Goal: Find specific page/section: Locate a particular part of the current website

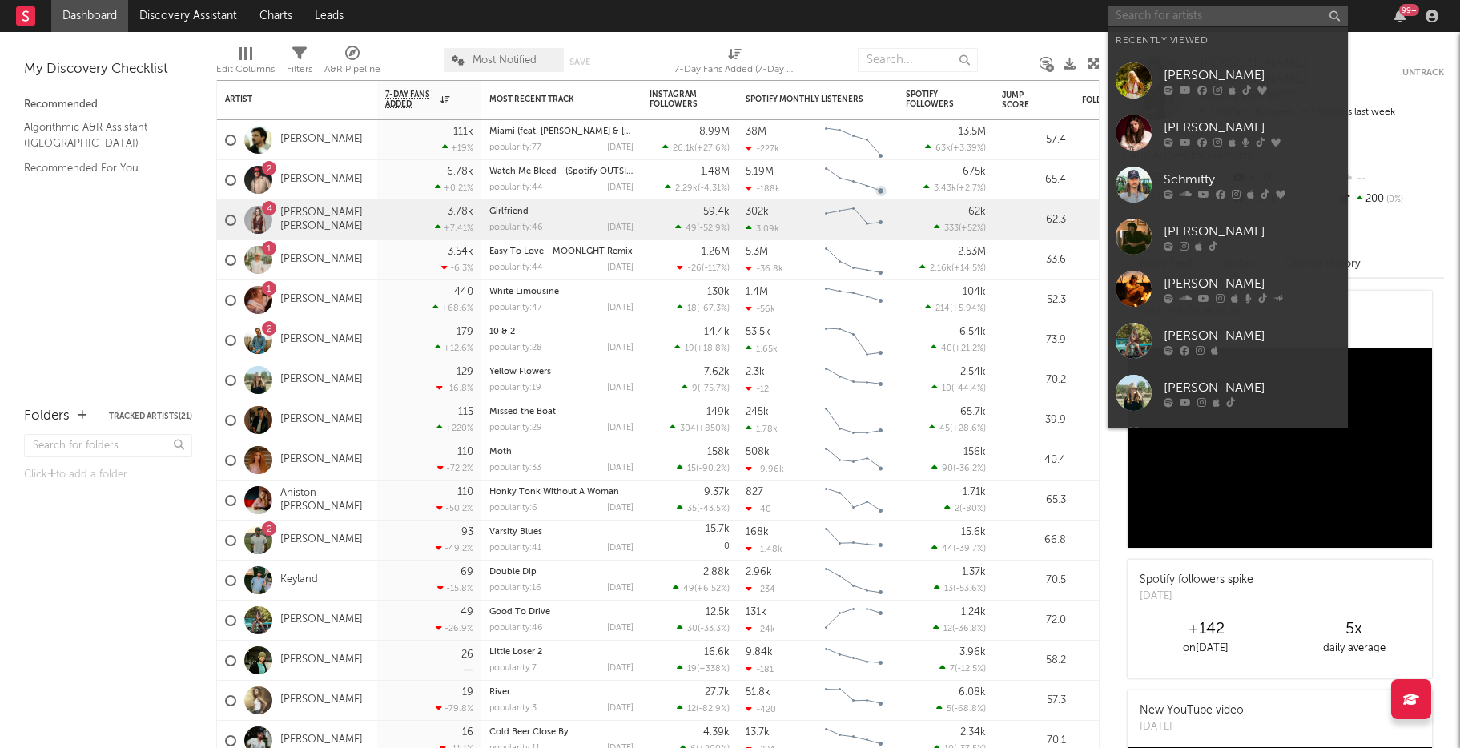
click at [1149, 8] on input "text" at bounding box center [1228, 16] width 240 height 20
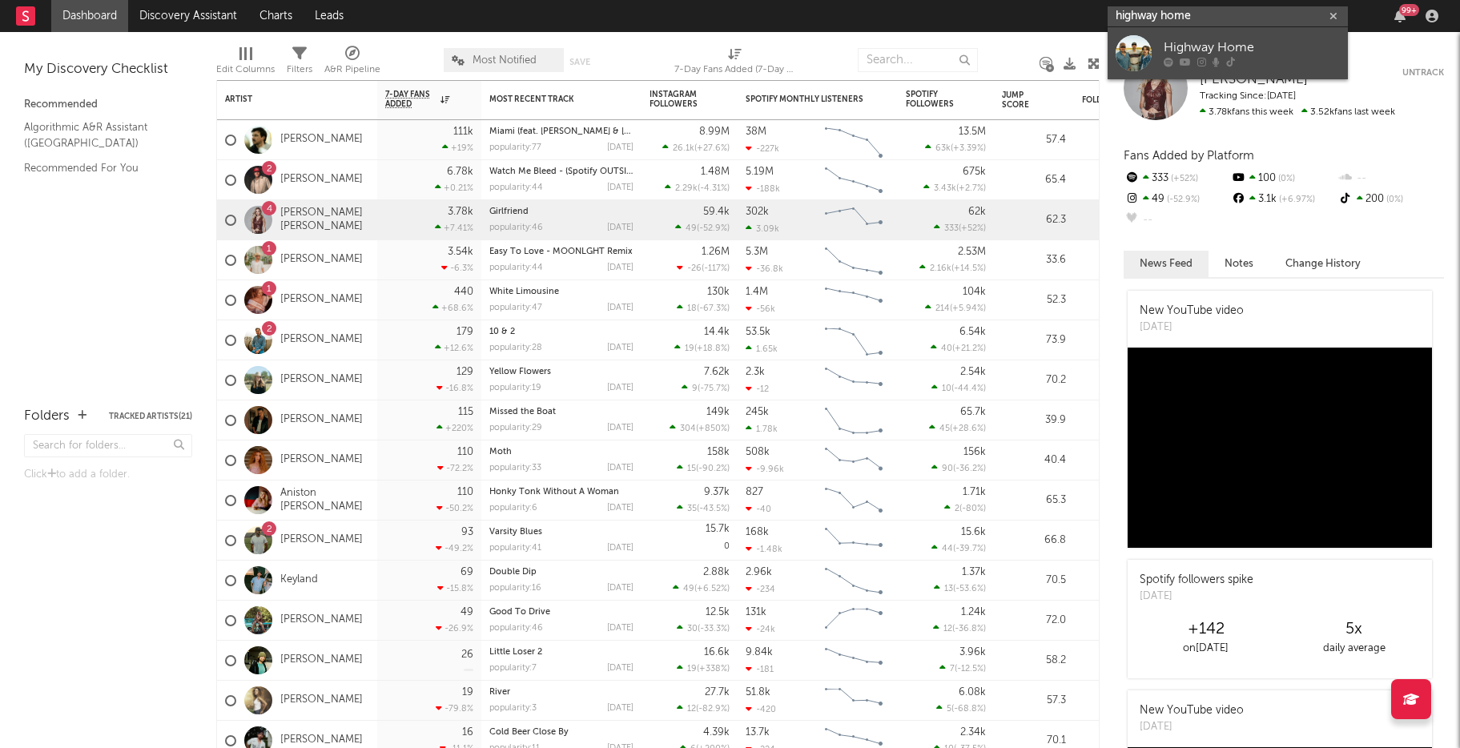
type input "highway home"
click at [1209, 43] on div "Highway Home" at bounding box center [1252, 47] width 176 height 19
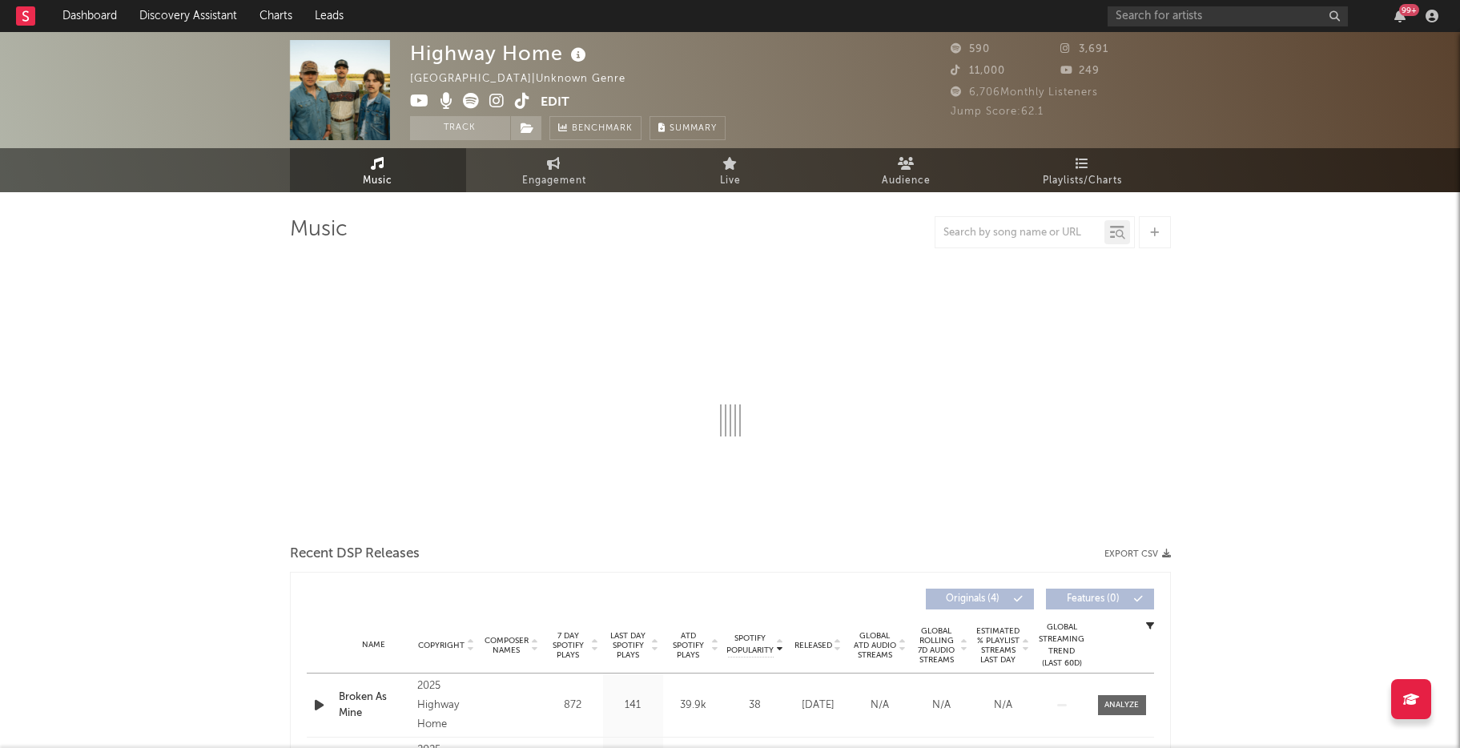
select select "1w"
